Goal: Check status

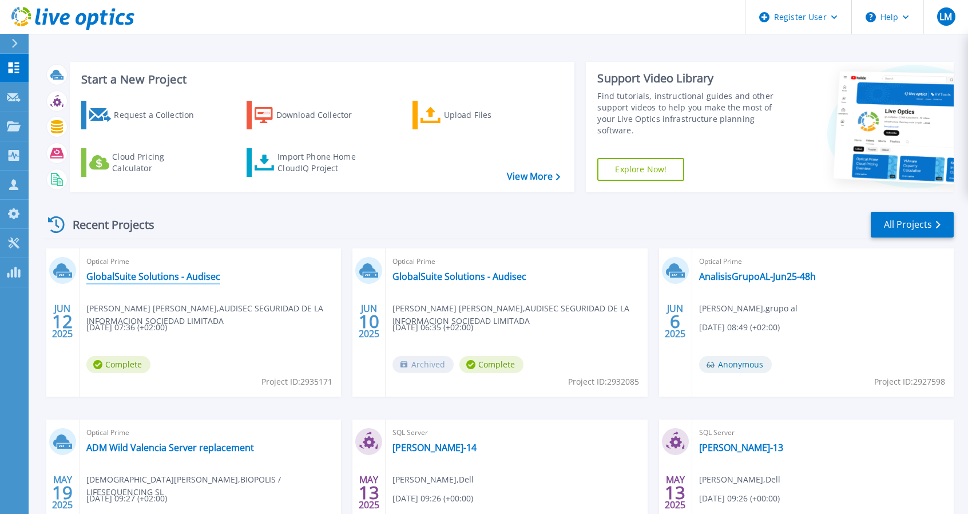
click at [182, 277] on link "GlobalSuite Solutions - Audisec" at bounding box center [153, 275] width 134 height 11
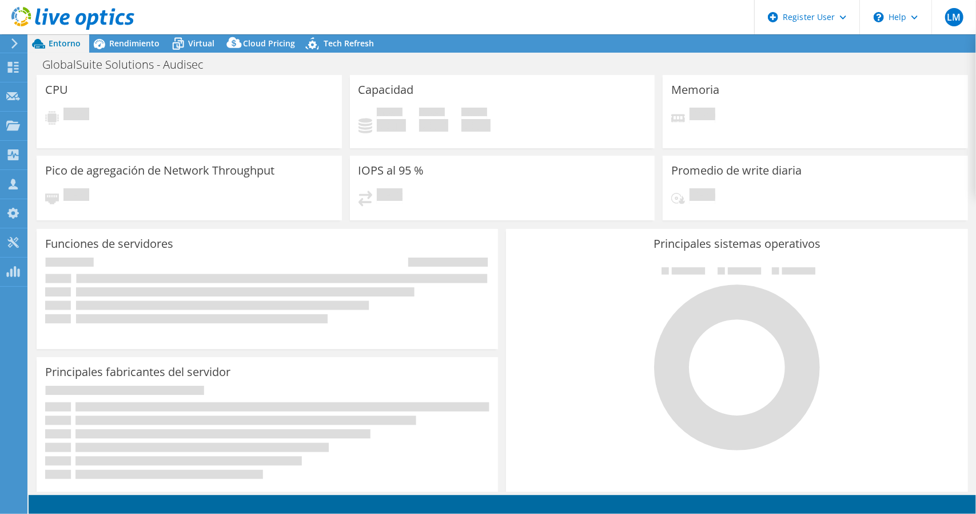
select select "[GEOGRAPHIC_DATA]"
select select "USD"
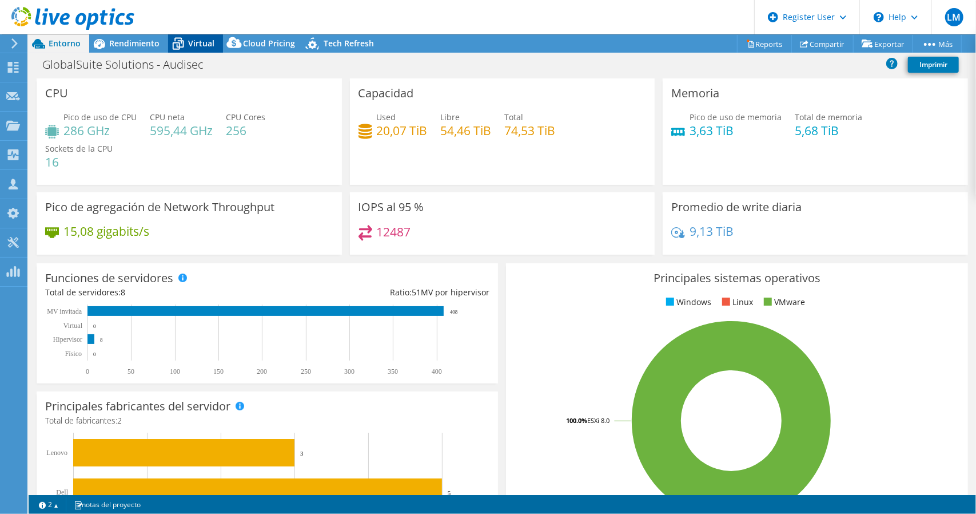
click at [202, 47] on span "Virtual" at bounding box center [201, 43] width 26 height 11
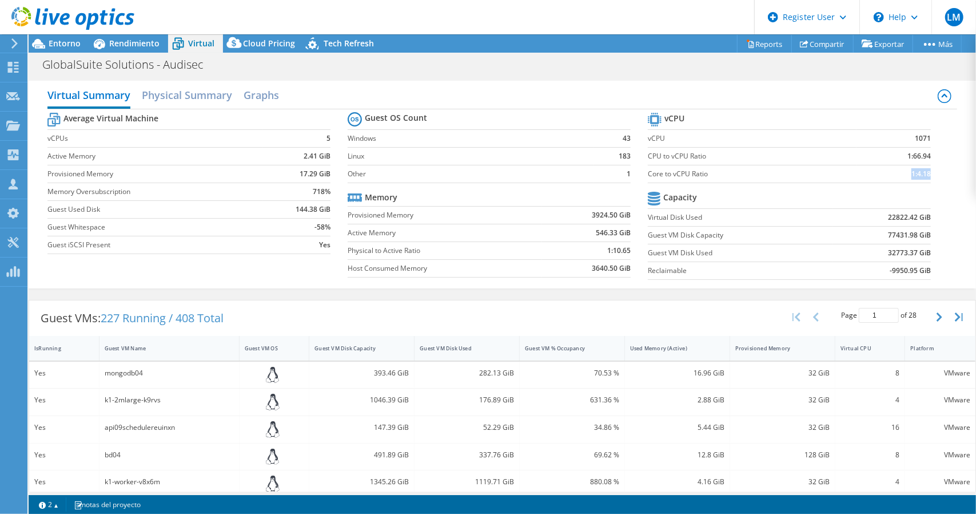
drag, startPoint x: 898, startPoint y: 172, endPoint x: 921, endPoint y: 172, distance: 22.9
click at [921, 172] on td "1:4.18" at bounding box center [894, 174] width 74 height 18
